Goal: Transaction & Acquisition: Purchase product/service

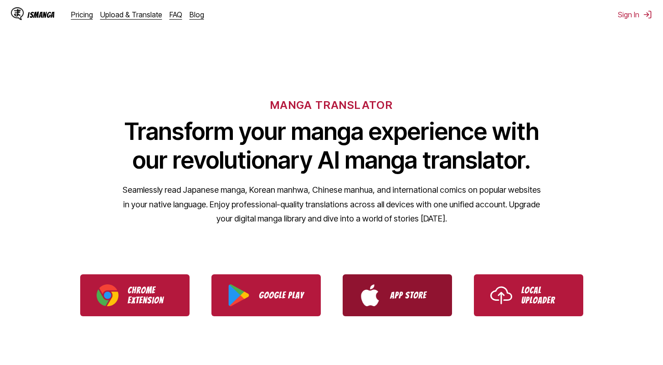
click at [361, 299] on img "Download IsManga from App Store" at bounding box center [370, 295] width 22 height 22
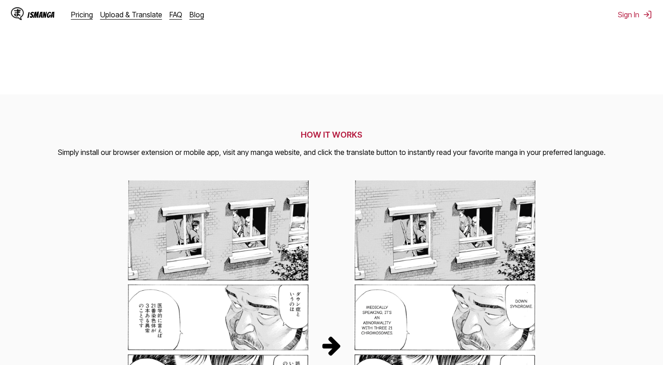
scroll to position [339, 0]
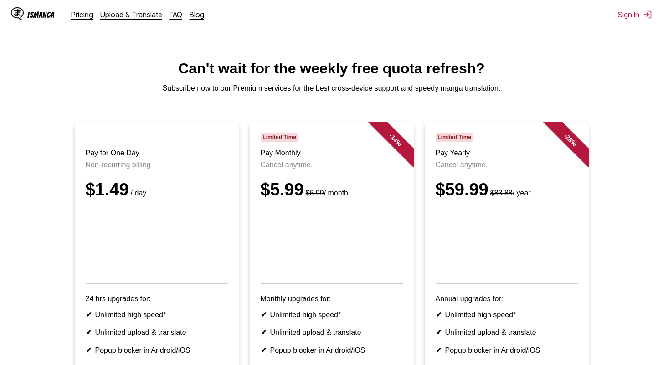
click at [33, 155] on ul "Pay for One Day Non-recurring billing $1.49 / day 24 hrs upgrades for: ✔ Unlimi…" at bounding box center [331, 289] width 648 height 335
drag, startPoint x: 82, startPoint y: 193, endPoint x: 152, endPoint y: 193, distance: 70.1
click at [152, 193] on article "Pay for One Day Non-recurring billing $1.49 / day 24 hrs upgrades for: ✔ Unlimi…" at bounding box center [157, 284] width 164 height 324
click at [152, 193] on div "$1.49 / day" at bounding box center [157, 190] width 142 height 20
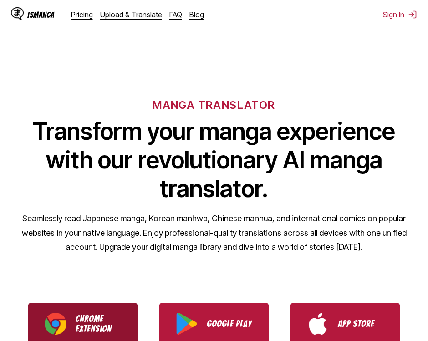
click at [116, 330] on p "Chrome Extension" at bounding box center [99, 324] width 46 height 20
